Goal: Task Accomplishment & Management: Manage account settings

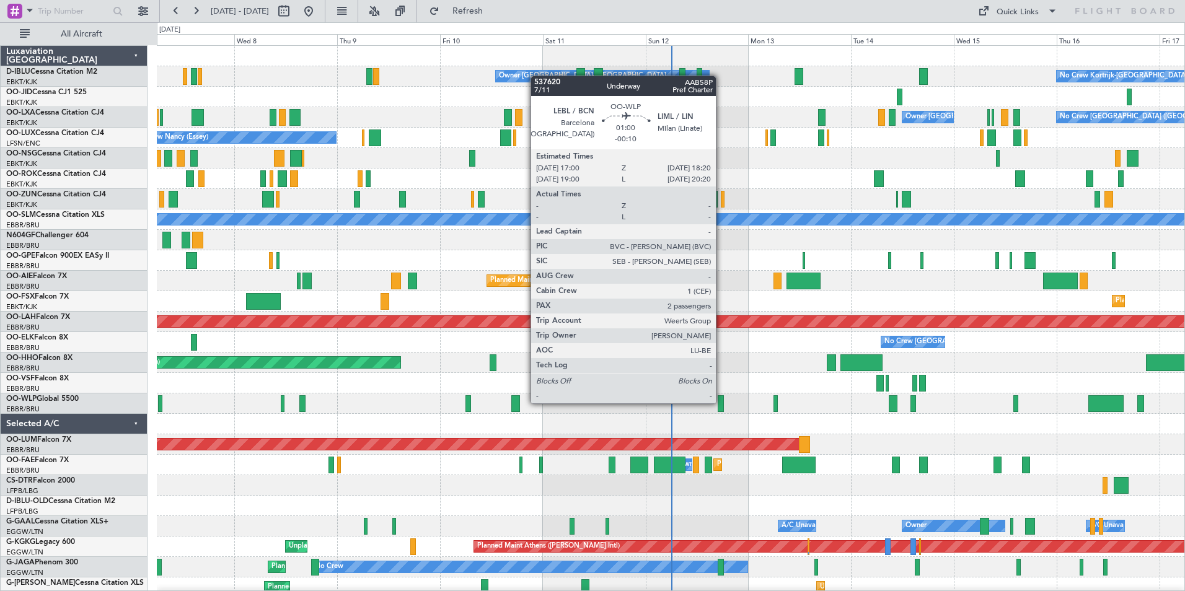
click at [721, 402] on div at bounding box center [721, 403] width 6 height 17
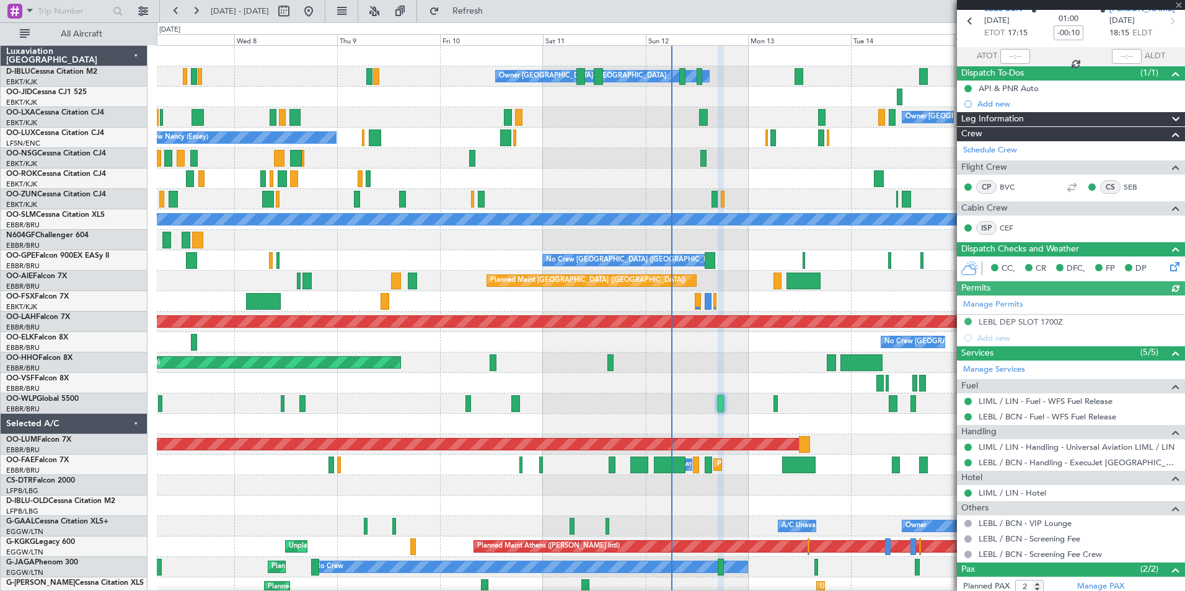
scroll to position [117, 0]
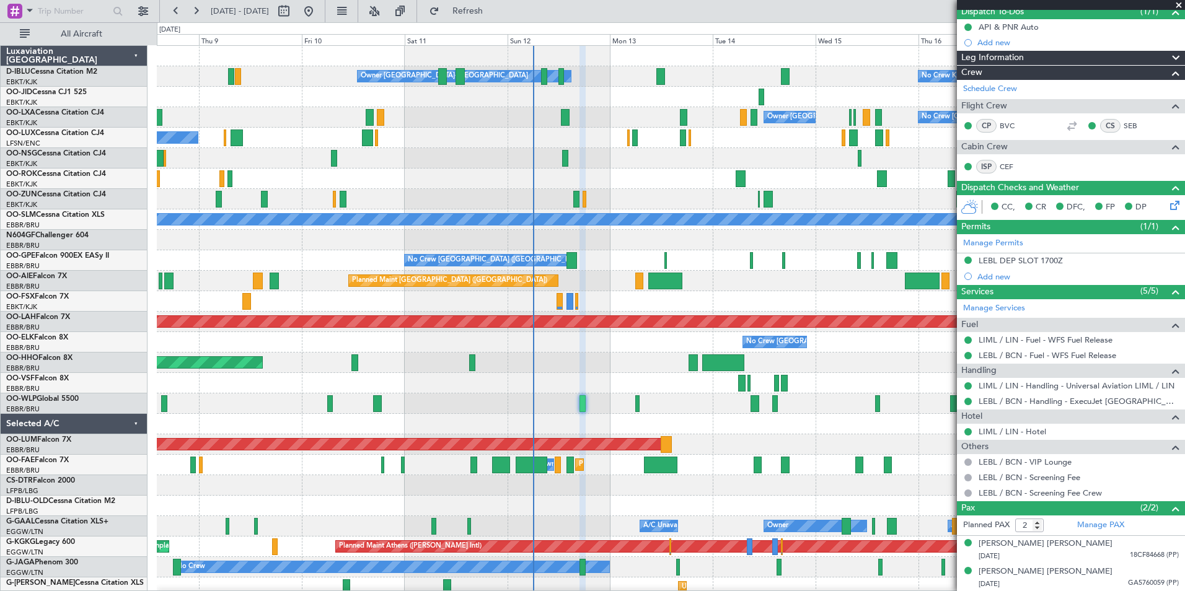
click at [659, 391] on div at bounding box center [671, 383] width 1028 height 20
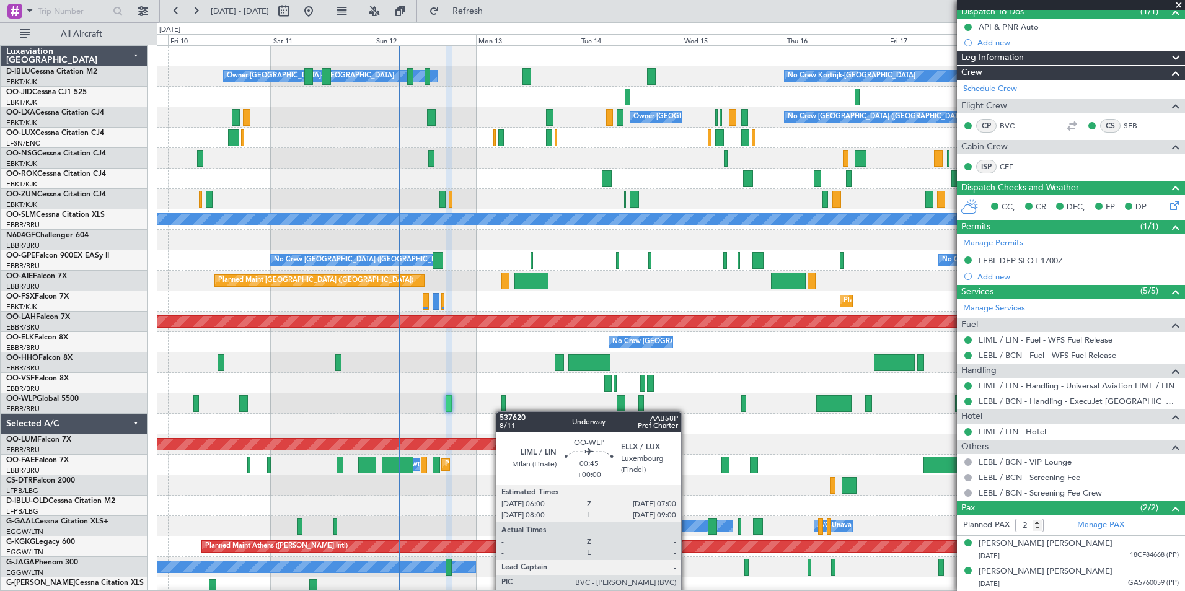
click at [502, 412] on div at bounding box center [503, 403] width 4 height 17
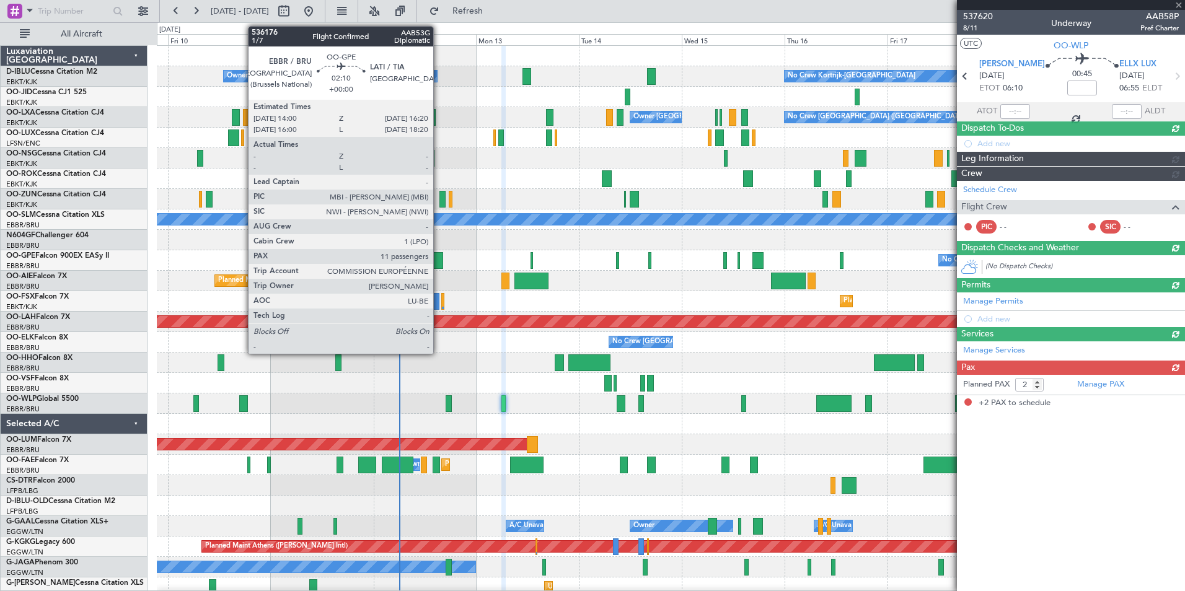
scroll to position [0, 0]
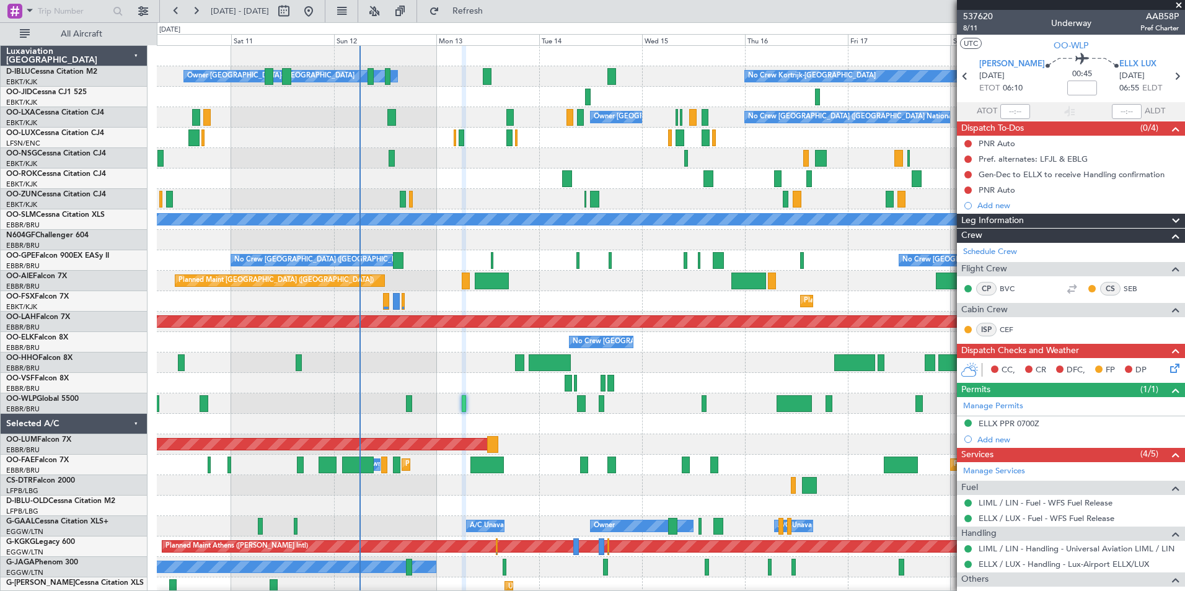
click at [731, 372] on div "Planned Maint Geneva (Cointrin)" at bounding box center [671, 363] width 1028 height 20
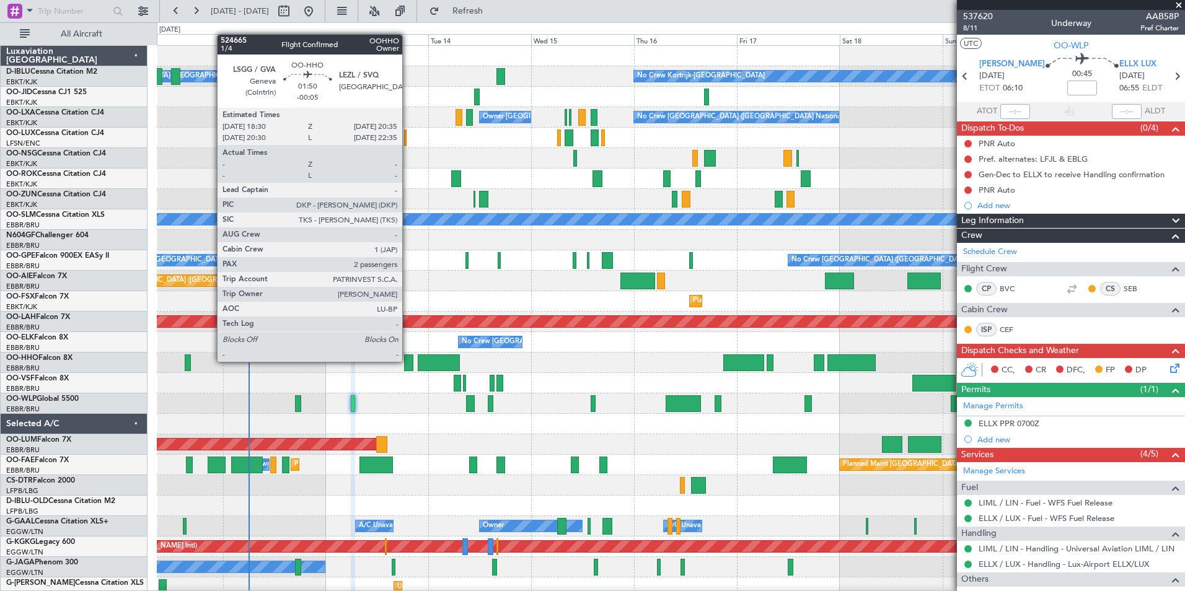
click at [408, 361] on div at bounding box center [408, 363] width 9 height 17
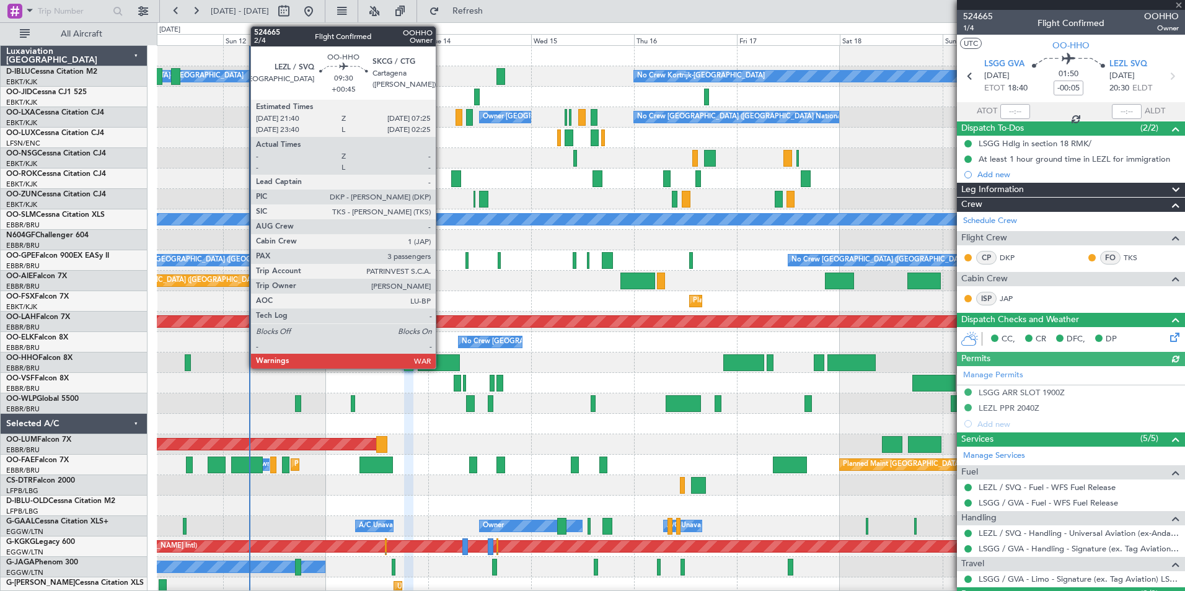
click at [441, 359] on div at bounding box center [439, 363] width 42 height 17
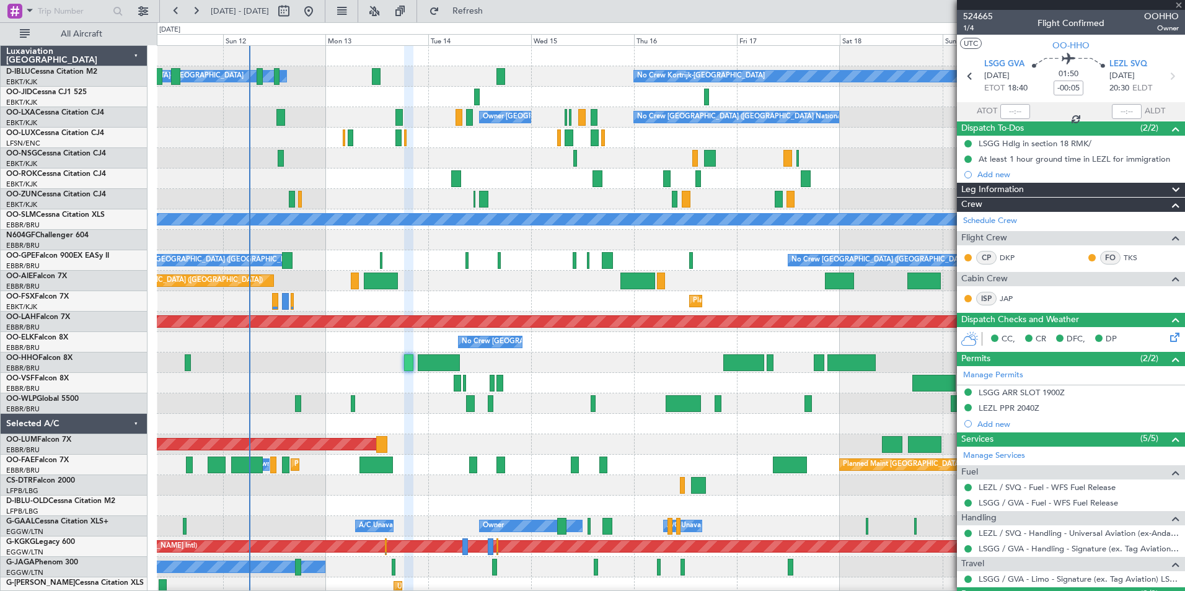
type input "+00:45"
type input "3"
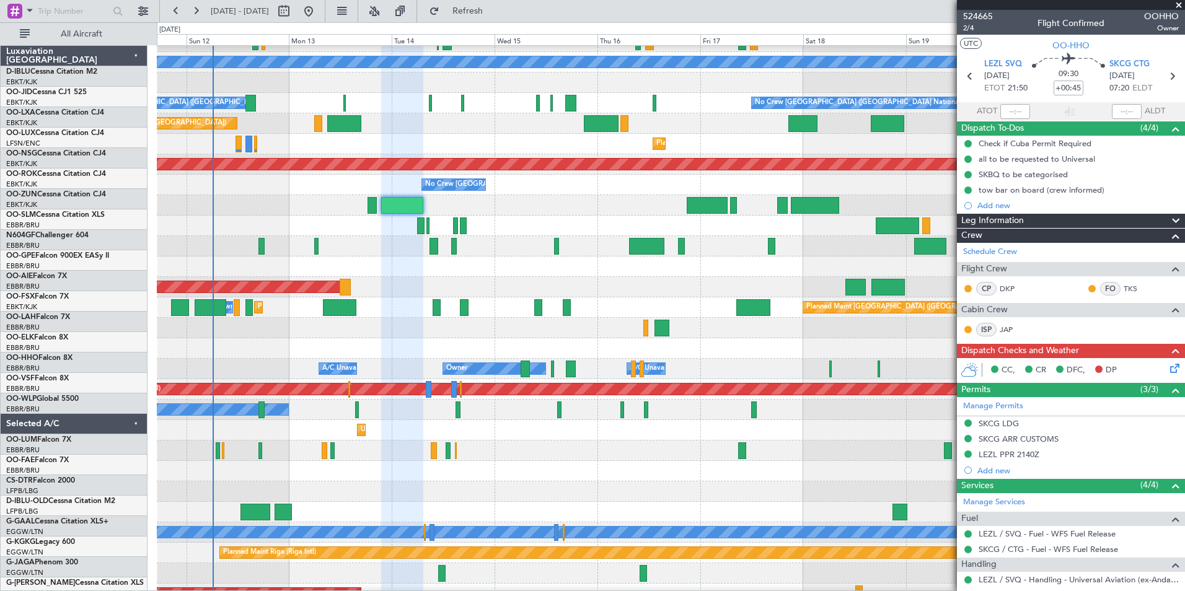
click at [691, 278] on div "AOG Maint [GEOGRAPHIC_DATA]" at bounding box center [671, 287] width 1028 height 20
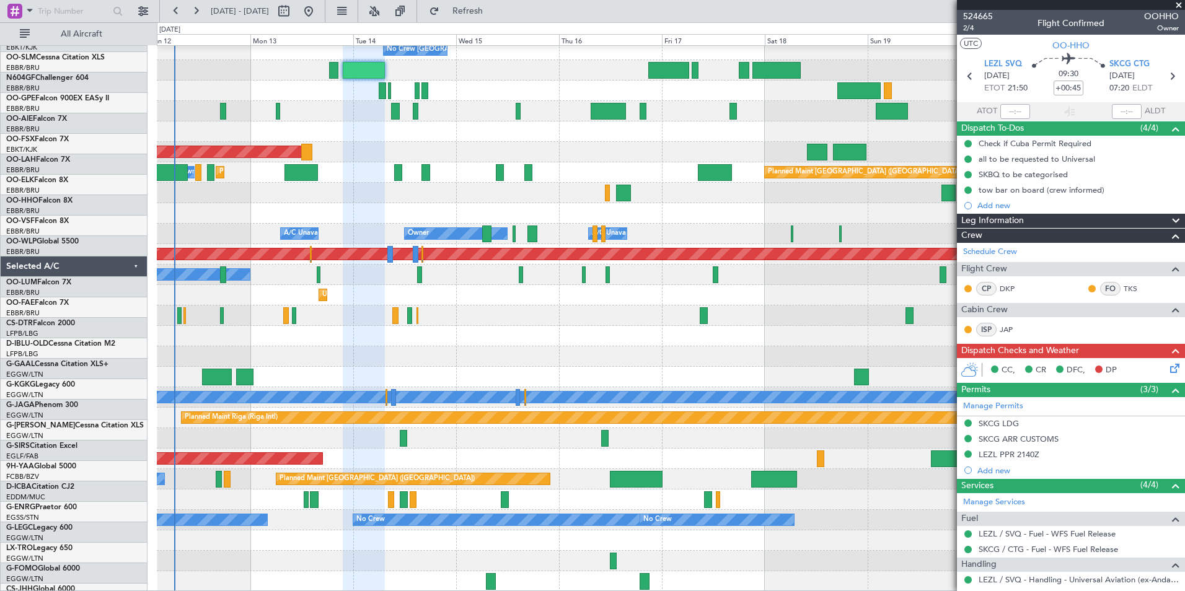
scroll to position [293, 0]
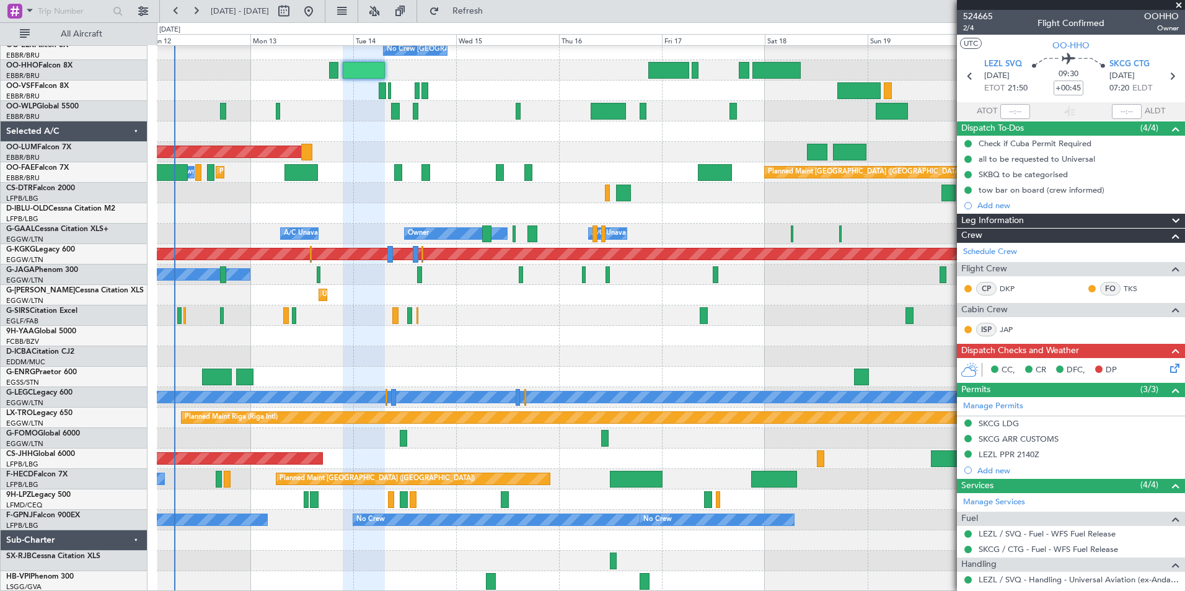
click at [630, 340] on div "Planned Maint [PERSON_NAME]-[GEOGRAPHIC_DATA][PERSON_NAME] ([GEOGRAPHIC_DATA][P…" at bounding box center [671, 172] width 1028 height 839
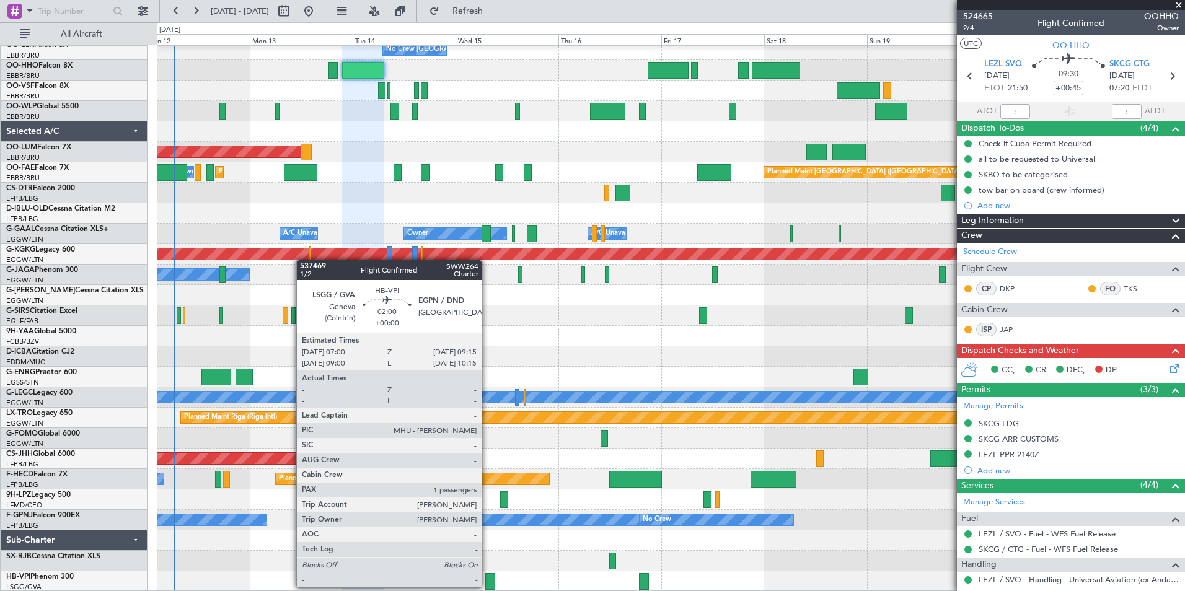
click at [487, 586] on div at bounding box center [490, 581] width 10 height 17
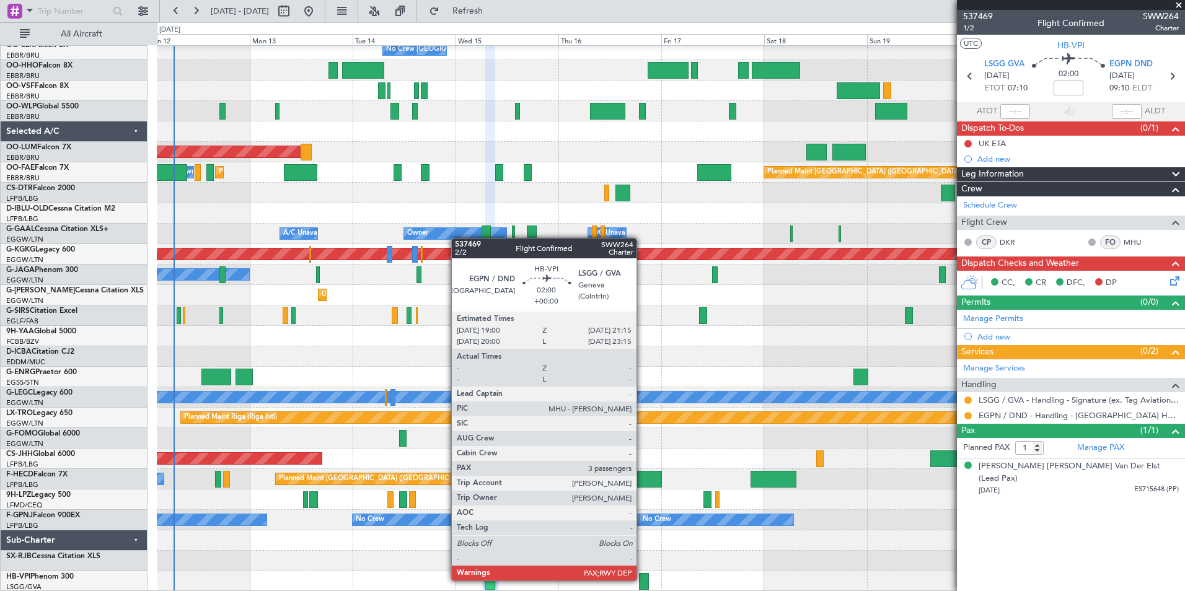
click at [643, 580] on div at bounding box center [644, 581] width 10 height 17
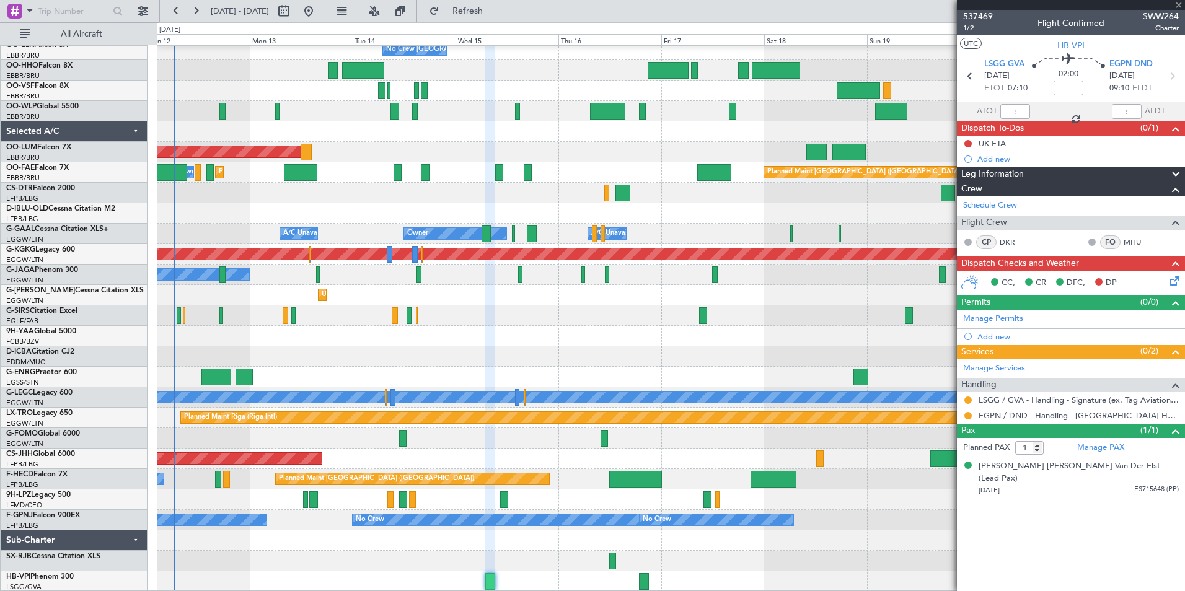
type input "3"
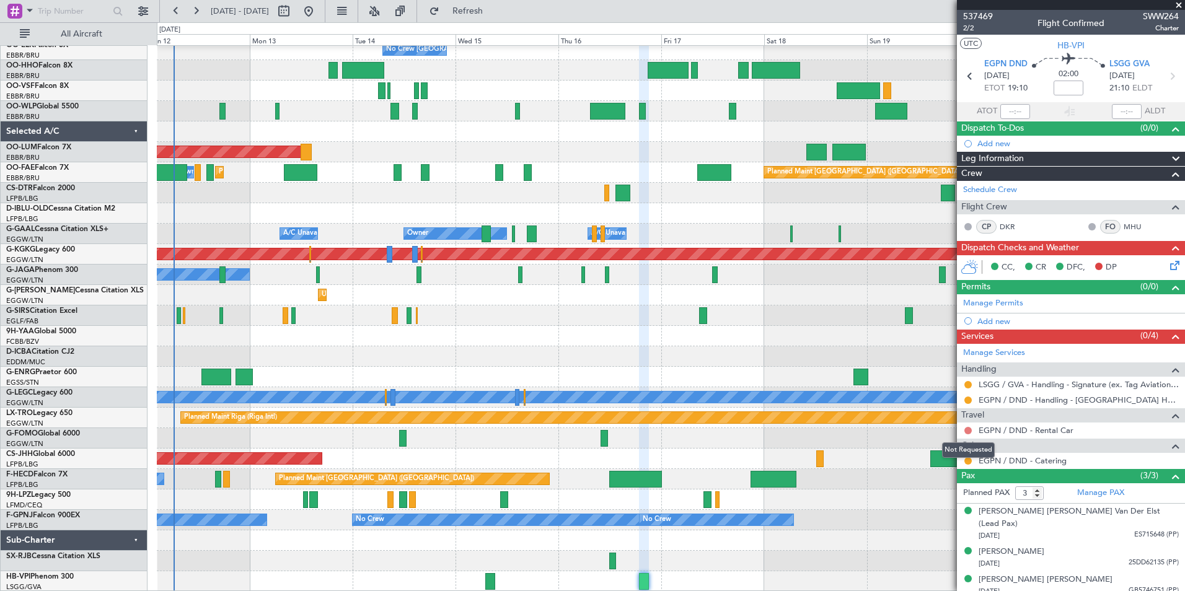
click at [968, 432] on button at bounding box center [967, 430] width 7 height 7
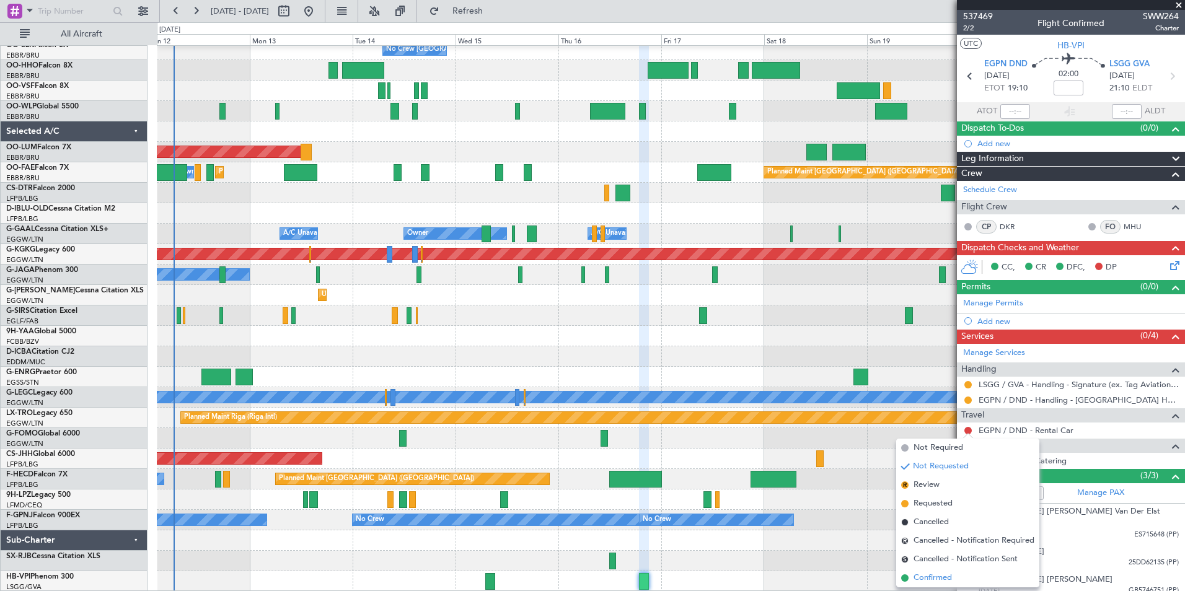
click at [944, 579] on span "Confirmed" at bounding box center [933, 578] width 38 height 12
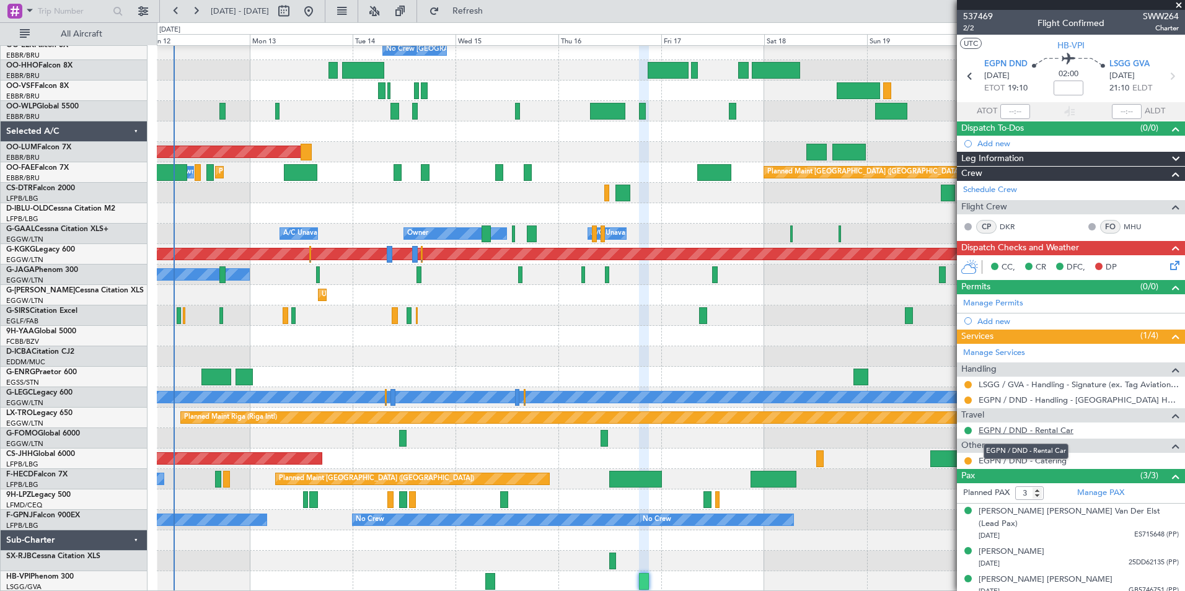
click at [1017, 427] on link "EGPN / DND - Rental Car" at bounding box center [1026, 430] width 95 height 11
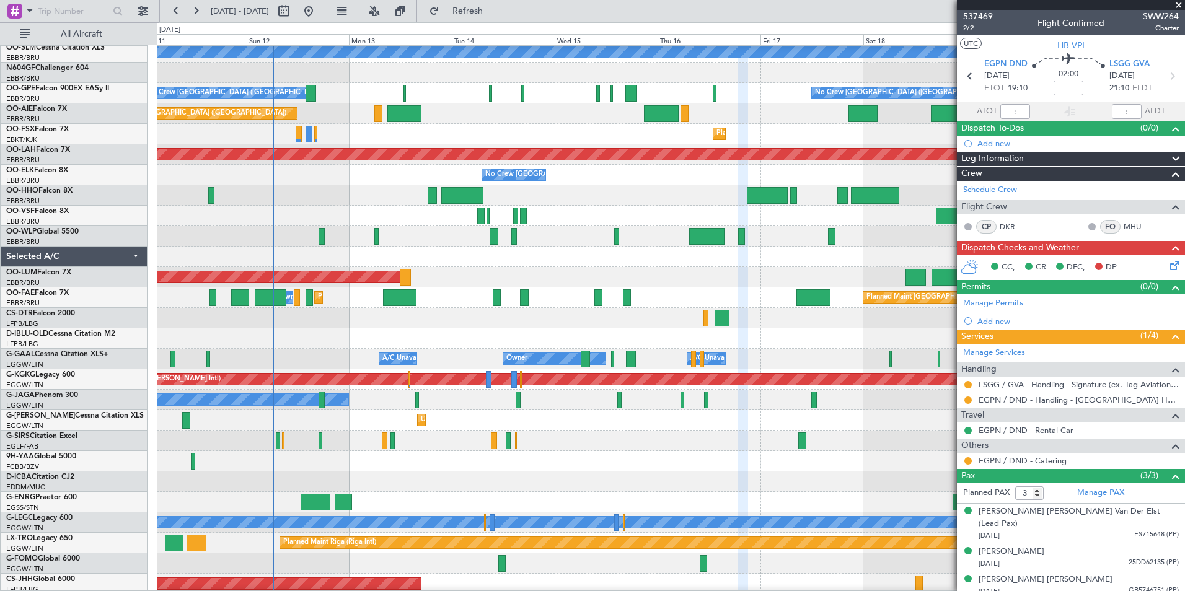
click at [471, 443] on div "Planned Maint Oxford ([GEOGRAPHIC_DATA]) A/C Unavailable" at bounding box center [671, 441] width 1028 height 20
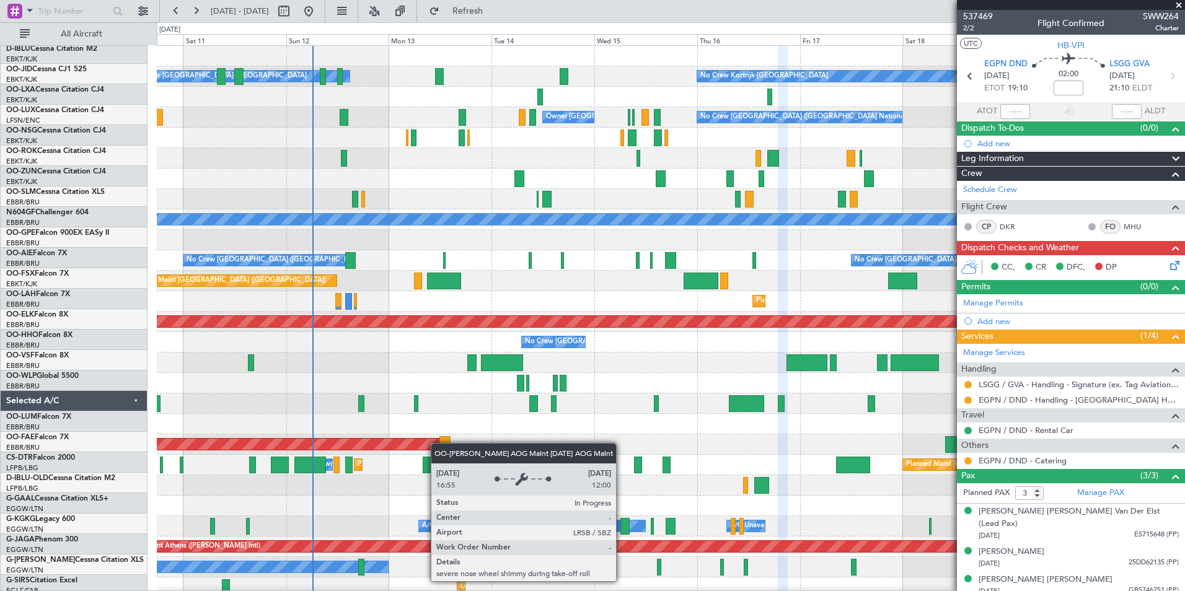
scroll to position [0, 0]
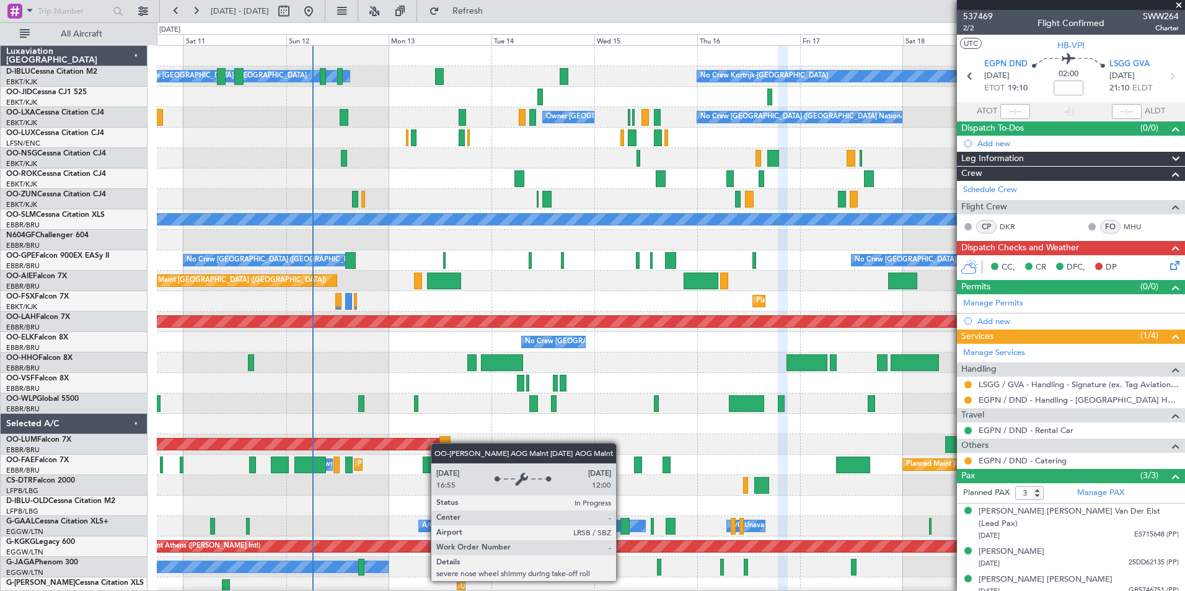
click at [446, 454] on div "No Crew Kortrijk-[GEOGRAPHIC_DATA] Owner [GEOGRAPHIC_DATA]-[GEOGRAPHIC_DATA] No…" at bounding box center [671, 465] width 1028 height 839
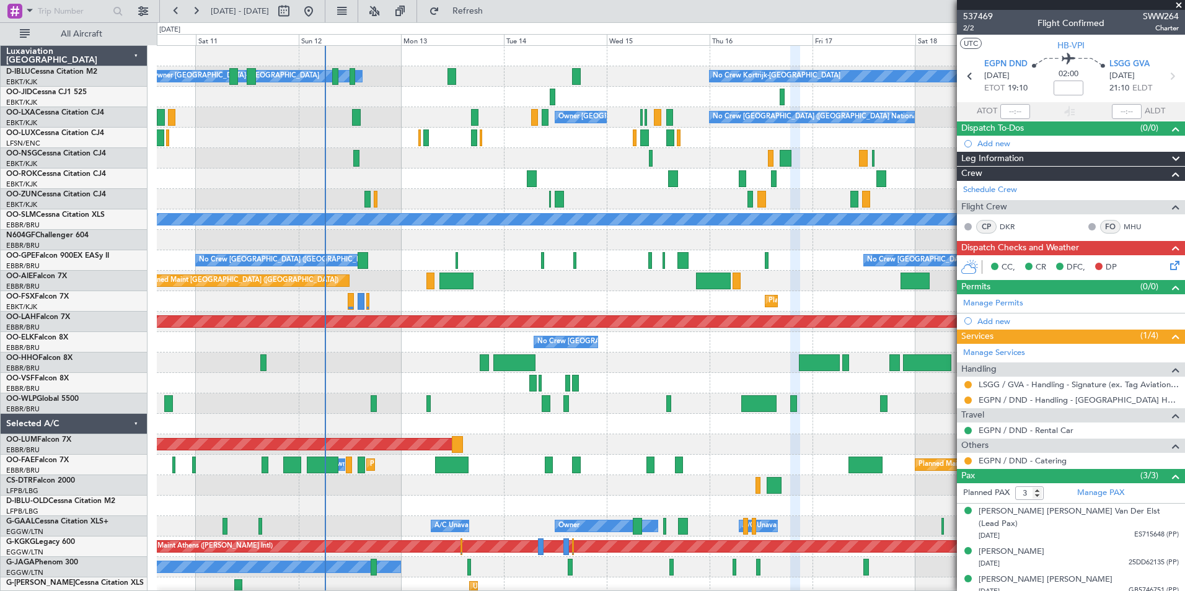
click at [526, 436] on div "No Crew Kortrijk-[GEOGRAPHIC_DATA] Owner [GEOGRAPHIC_DATA]-[GEOGRAPHIC_DATA] No…" at bounding box center [671, 465] width 1028 height 839
